Goal: Information Seeking & Learning: Check status

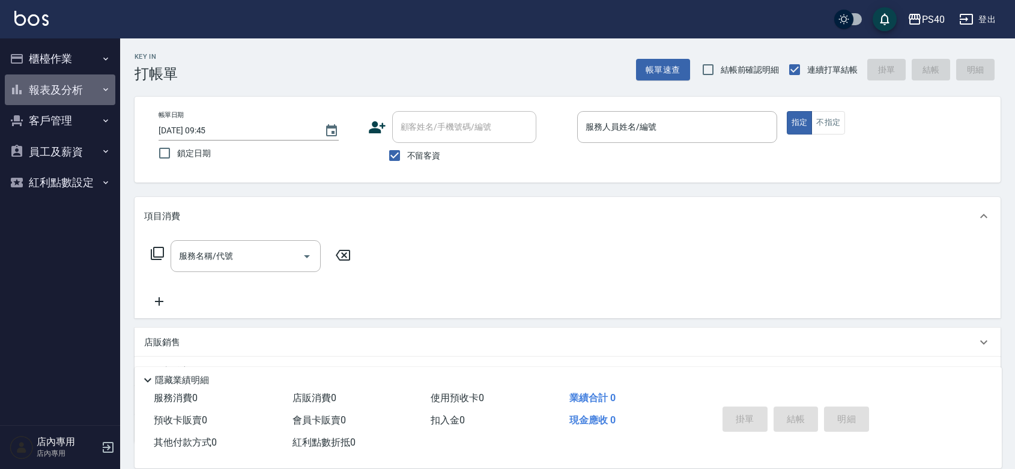
click at [97, 85] on button "報表及分析" at bounding box center [60, 89] width 111 height 31
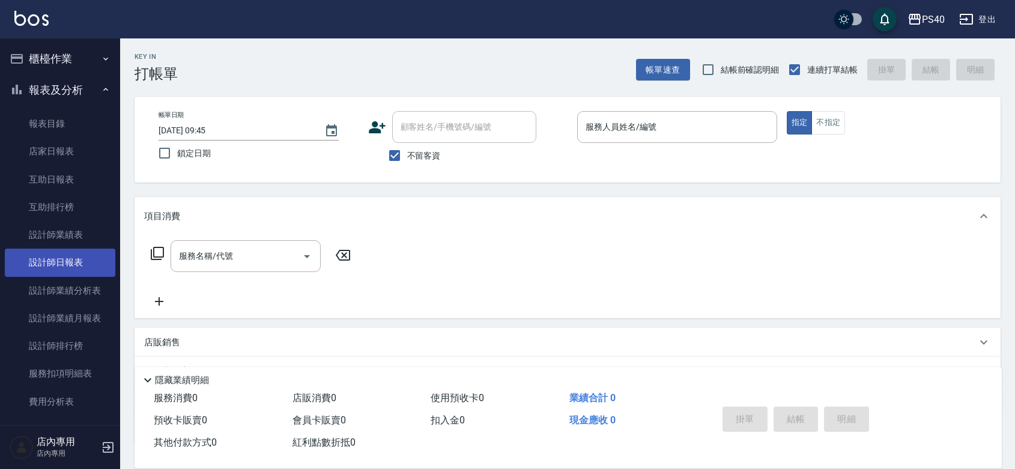
click at [67, 263] on link "設計師日報表" at bounding box center [60, 263] width 111 height 28
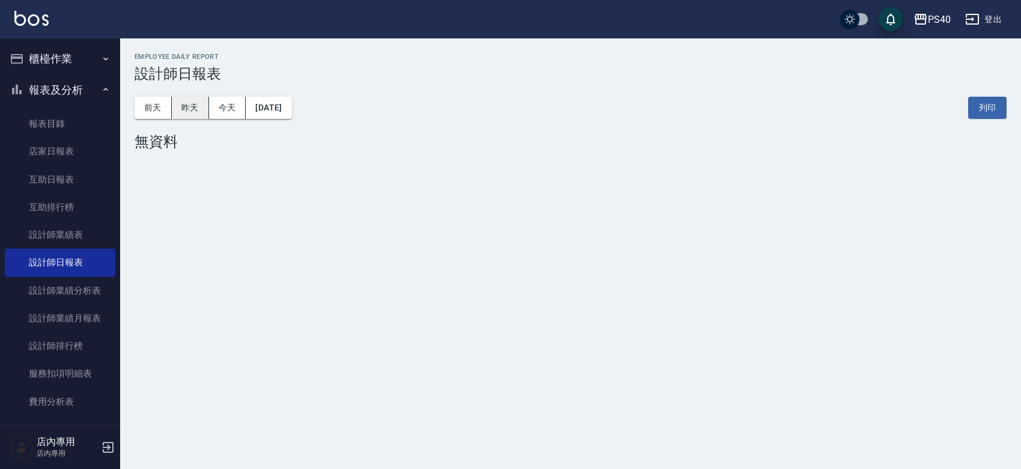
click at [191, 114] on button "昨天" at bounding box center [190, 108] width 37 height 22
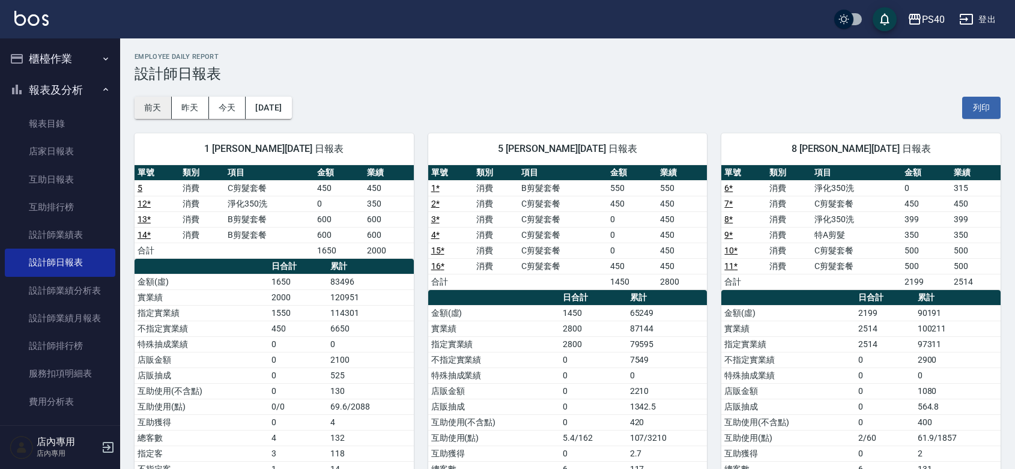
click at [145, 111] on button "前天" at bounding box center [153, 108] width 37 height 22
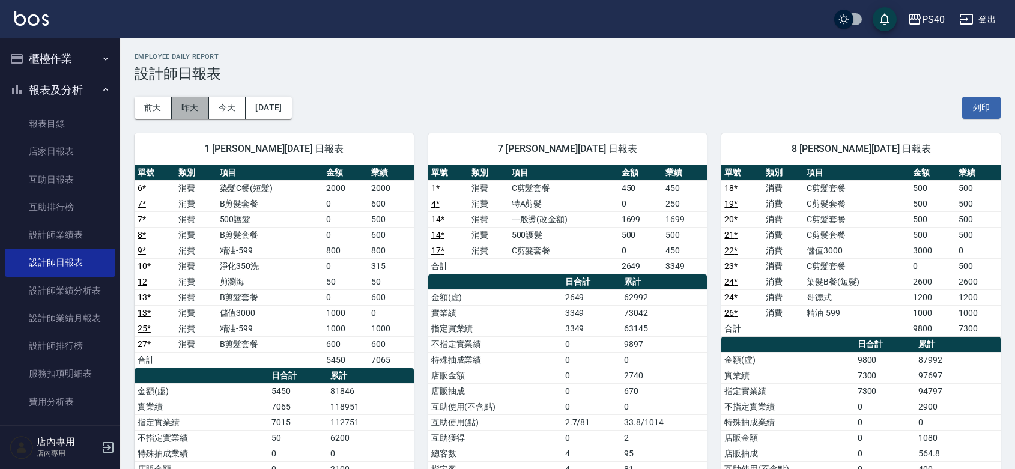
click at [184, 109] on button "昨天" at bounding box center [190, 108] width 37 height 22
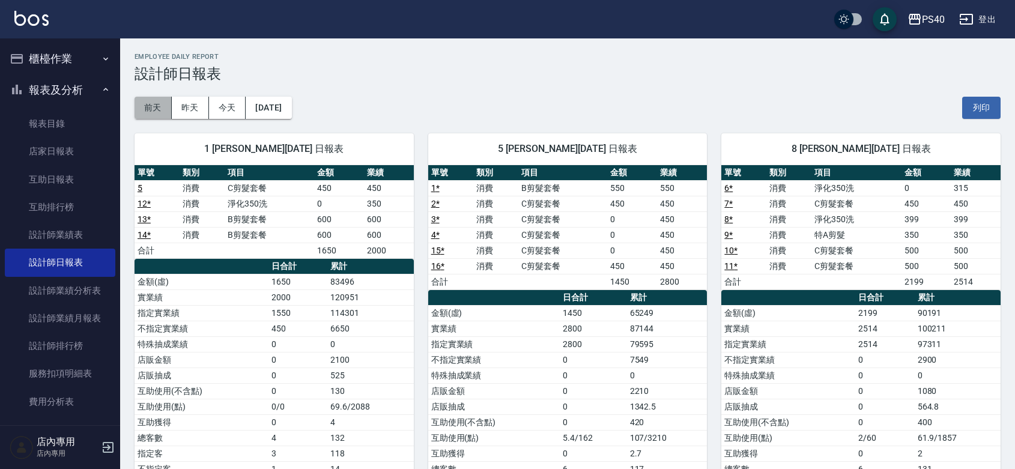
click at [154, 109] on button "前天" at bounding box center [153, 108] width 37 height 22
